Goal: Information Seeking & Learning: Find specific fact

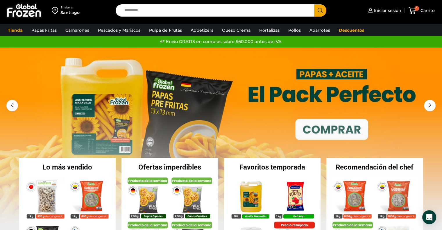
click at [195, 9] on input "Search input" at bounding box center [216, 10] width 190 height 12
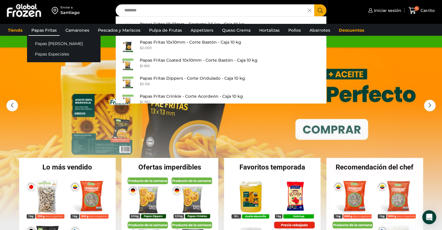
type input "********"
click at [42, 29] on link "Papas Fritas" at bounding box center [43, 30] width 31 height 11
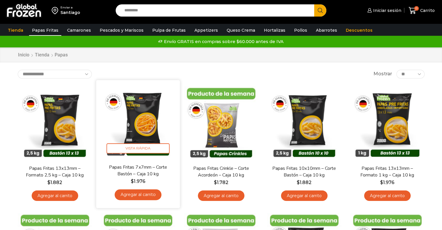
click at [152, 116] on img at bounding box center [137, 121] width 75 height 75
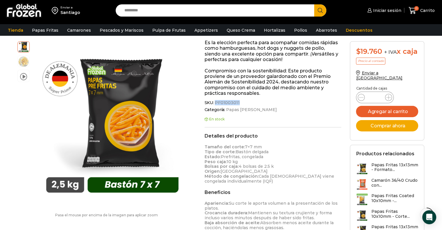
drag, startPoint x: 215, startPoint y: 102, endPoint x: 237, endPoint y: 103, distance: 21.5
click at [237, 103] on span "PF01003011" at bounding box center [227, 102] width 26 height 5
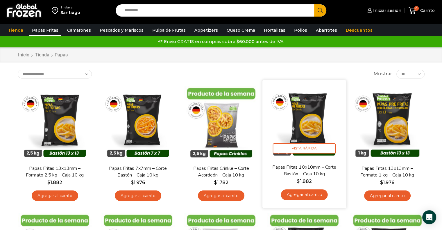
click at [305, 133] on img at bounding box center [304, 121] width 75 height 75
click at [311, 111] on img at bounding box center [304, 121] width 75 height 75
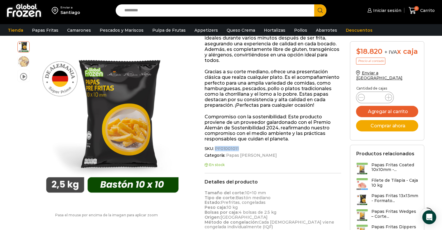
drag, startPoint x: 215, startPoint y: 148, endPoint x: 236, endPoint y: 149, distance: 21.2
click at [236, 149] on span "PF01001011" at bounding box center [226, 148] width 25 height 5
copy span "PF01001011"
click at [156, 11] on input "Search input" at bounding box center [216, 10] width 190 height 12
click at [314, 4] on button "Search" at bounding box center [320, 10] width 12 height 12
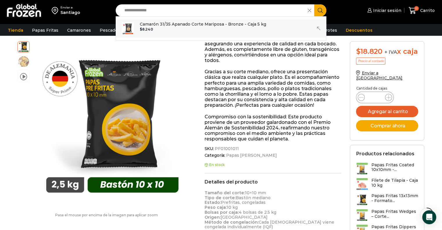
click at [161, 22] on p "Camarón 31/35 Apanado Corte Mariposa - Bronze - Caja 5 kg" at bounding box center [203, 24] width 126 height 6
type input "**********"
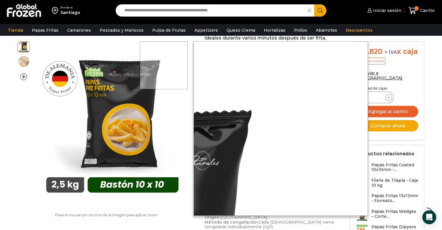
scroll to position [145, 0]
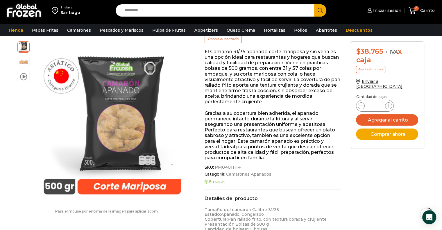
scroll to position [87, 0]
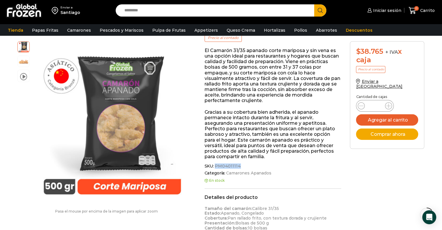
drag, startPoint x: 214, startPoint y: 166, endPoint x: 237, endPoint y: 167, distance: 22.7
click at [237, 167] on span "PM04011114" at bounding box center [227, 165] width 27 height 5
copy span "PM04011114"
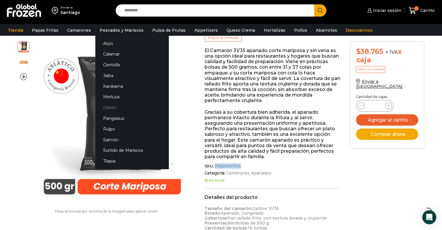
click at [111, 107] on link "Ostión" at bounding box center [131, 107] width 73 height 11
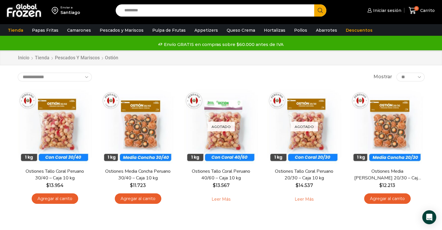
scroll to position [29, 0]
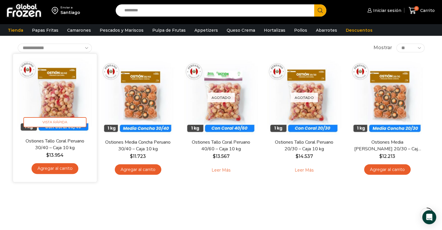
click at [50, 101] on img at bounding box center [54, 95] width 75 height 75
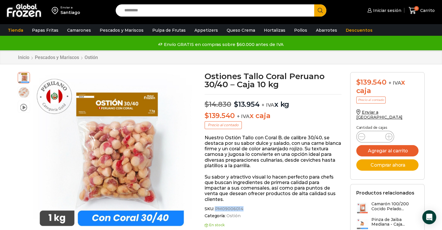
drag, startPoint x: 214, startPoint y: 209, endPoint x: 240, endPoint y: 209, distance: 25.8
click at [240, 209] on span "PM09006014" at bounding box center [229, 208] width 30 height 5
copy span "PM09006014"
click at [221, 15] on input "Search input" at bounding box center [216, 10] width 190 height 12
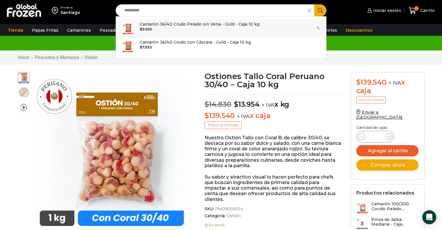
click at [207, 28] on div "$ 9.990" at bounding box center [200, 29] width 120 height 4
type input "**********"
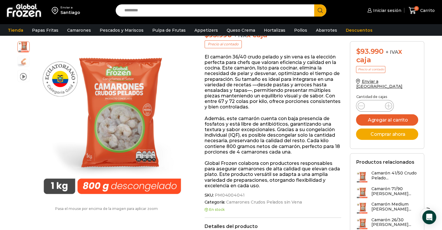
scroll to position [116, 0]
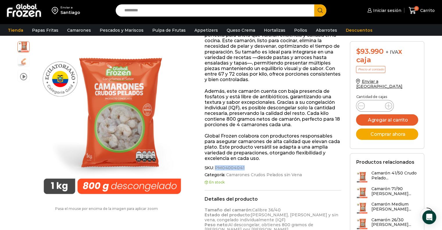
drag, startPoint x: 214, startPoint y: 160, endPoint x: 241, endPoint y: 162, distance: 26.5
click at [241, 165] on span "PM04004041" at bounding box center [229, 167] width 31 height 5
copy span "PM04004041"
